Goal: Information Seeking & Learning: Learn about a topic

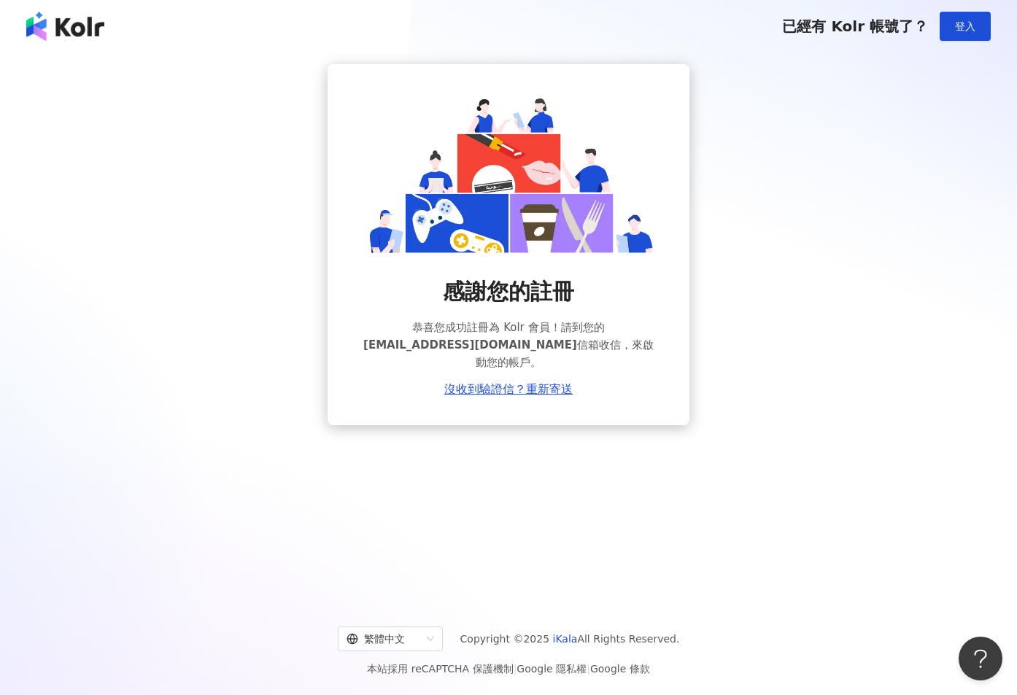
scroll to position [1, 0]
click at [747, 85] on div "感謝您的註冊 恭喜您成功註冊為 Kolr 會員！請到您的 p760619p@yahoo.com.tw 信箱收信，來啟動您的帳戶。 沒收到驗證信？重新寄送" at bounding box center [509, 243] width 982 height 361
click at [160, 247] on div "感謝您的註冊 恭喜您成功註冊為 Kolr 會員！請到您的 p760619p@yahoo.com.tw 信箱收信，來啟動您的帳戶。 沒收到驗證信？重新寄送" at bounding box center [509, 243] width 982 height 361
